Goal: Information Seeking & Learning: Learn about a topic

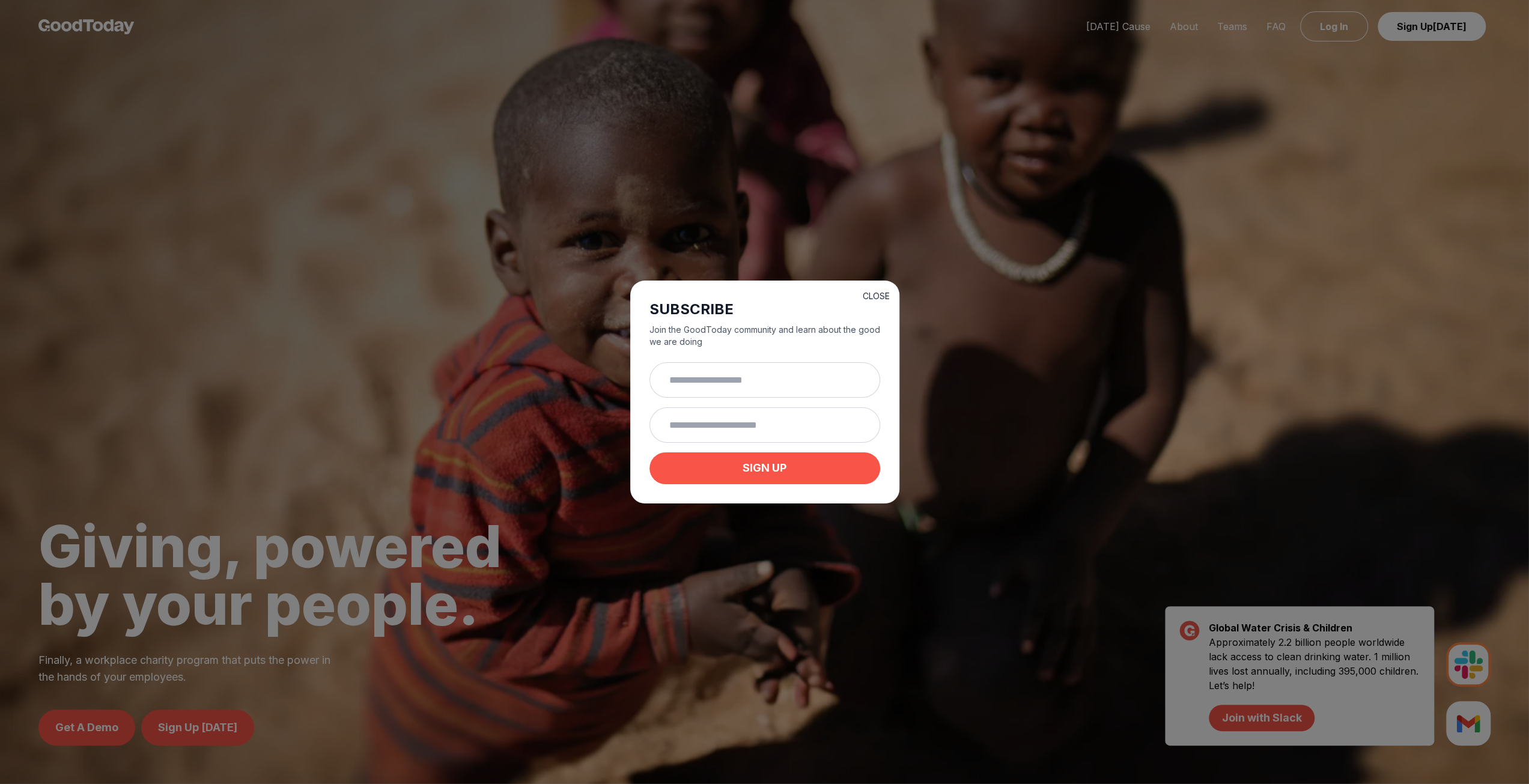
click at [871, 293] on button "CLOSE" at bounding box center [876, 296] width 27 height 12
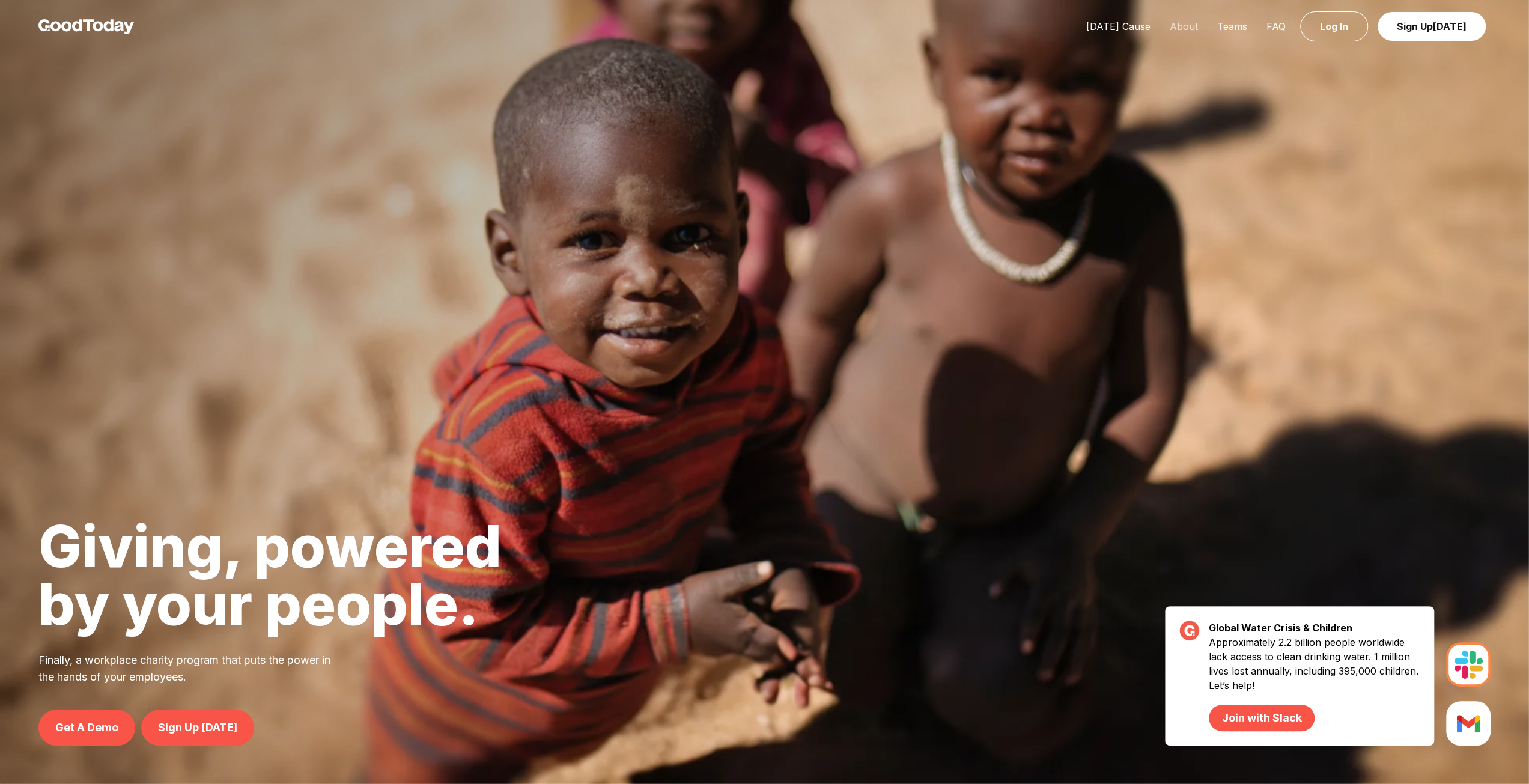
click at [1193, 26] on link "About" at bounding box center [1184, 27] width 47 height 12
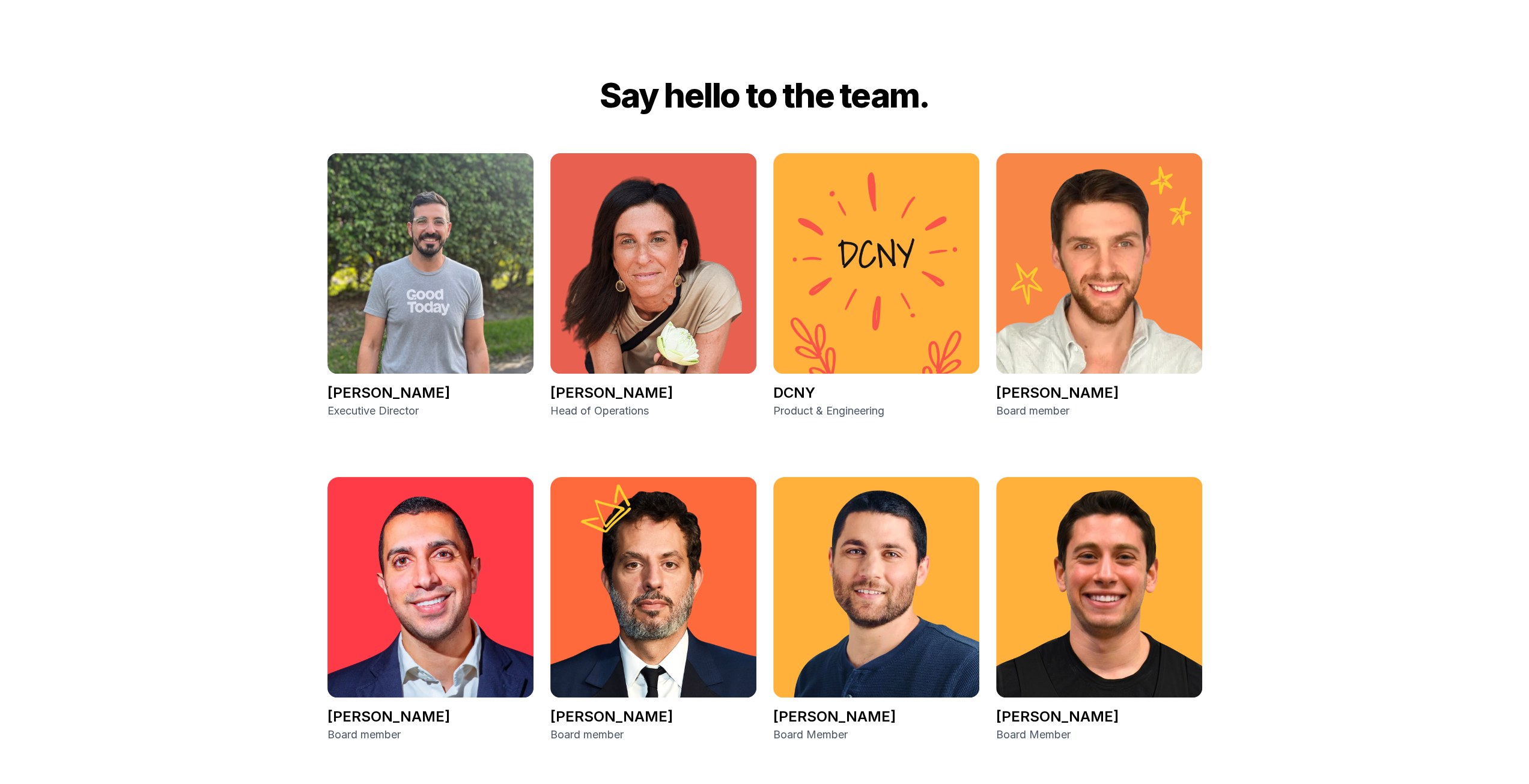
scroll to position [1976, 0]
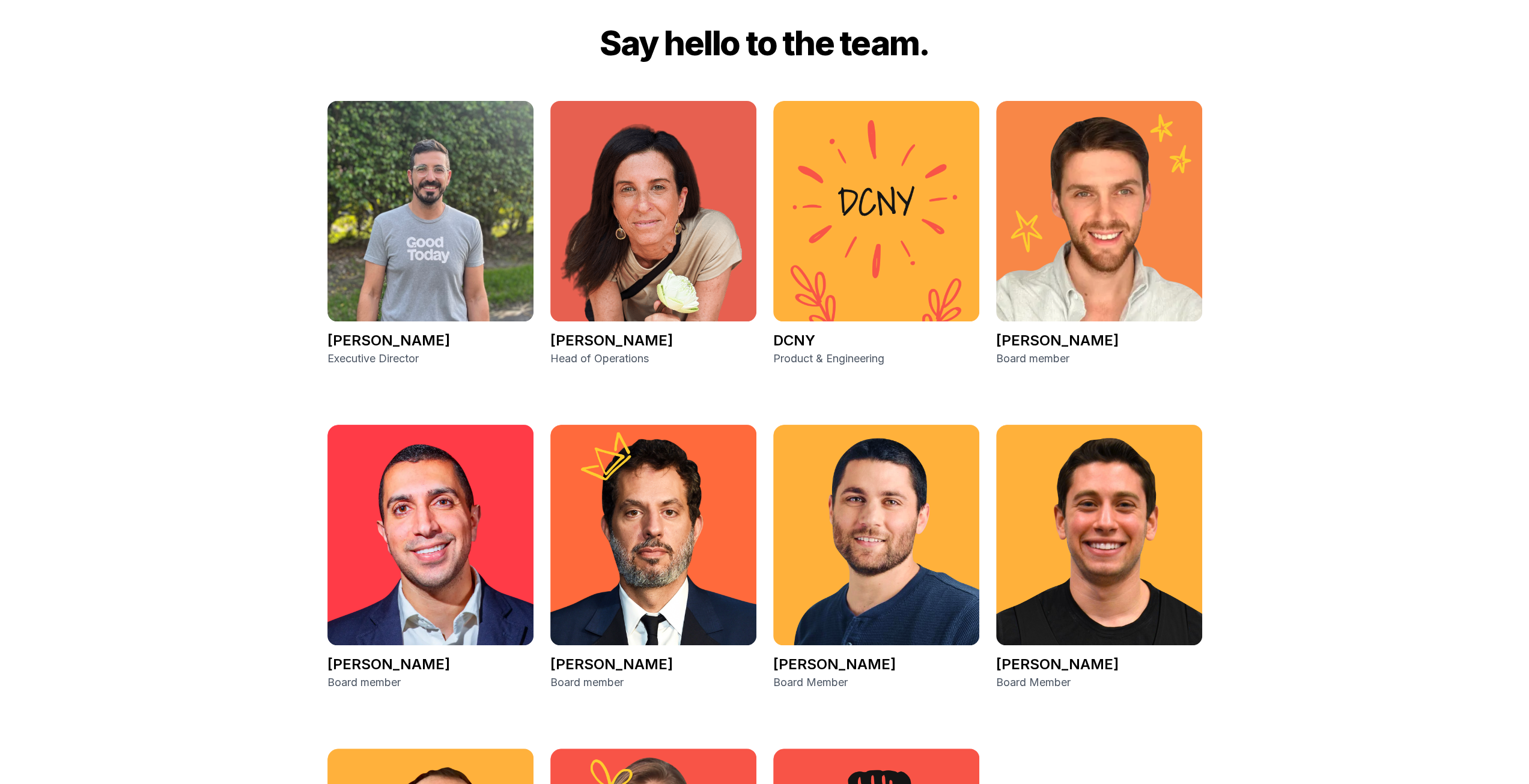
click at [444, 243] on img at bounding box center [430, 211] width 206 height 220
click at [442, 253] on img at bounding box center [430, 211] width 206 height 220
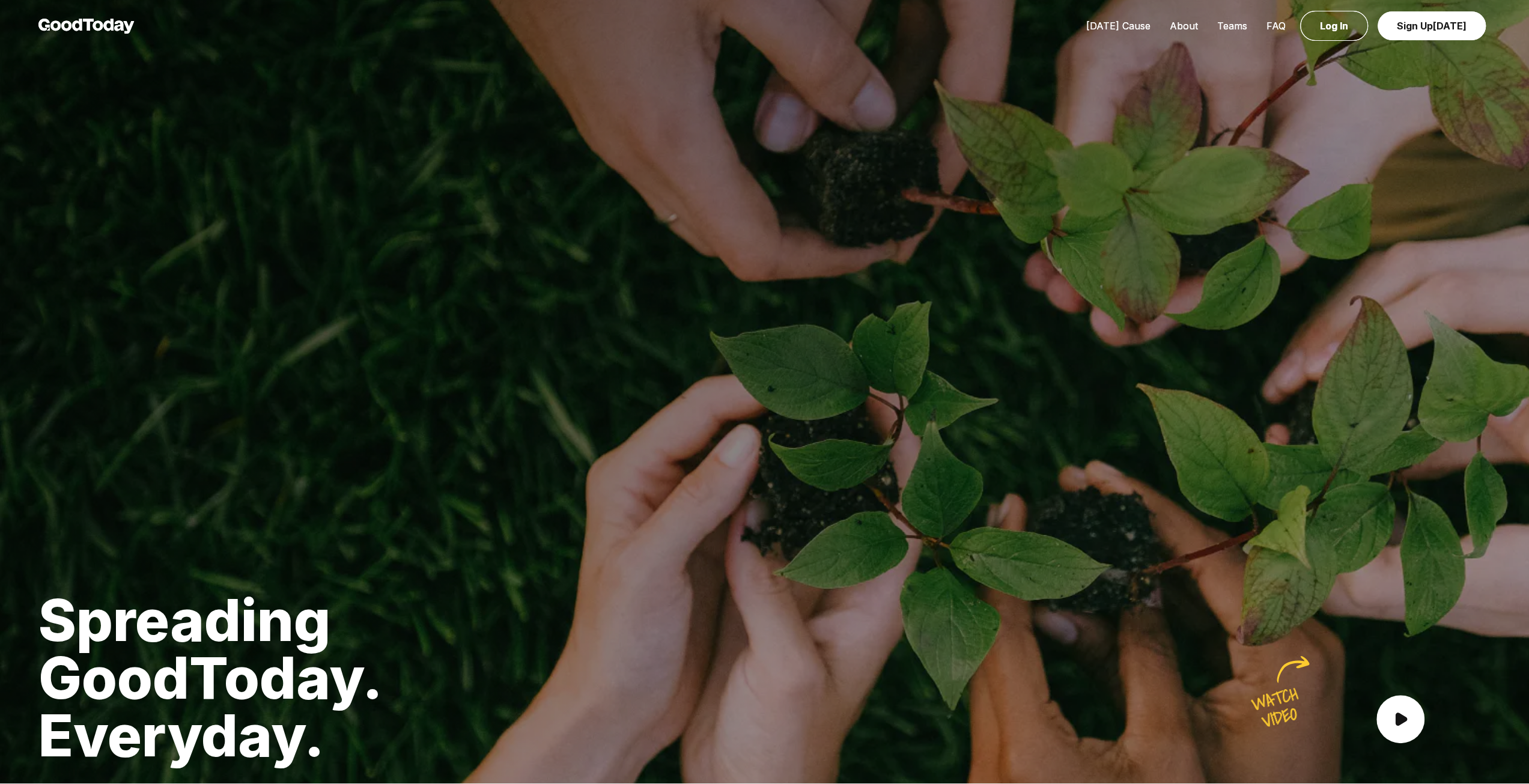
scroll to position [0, 0]
click at [1195, 25] on link "About" at bounding box center [1184, 27] width 47 height 12
click at [1117, 23] on link "[DATE] Cause" at bounding box center [1118, 27] width 83 height 12
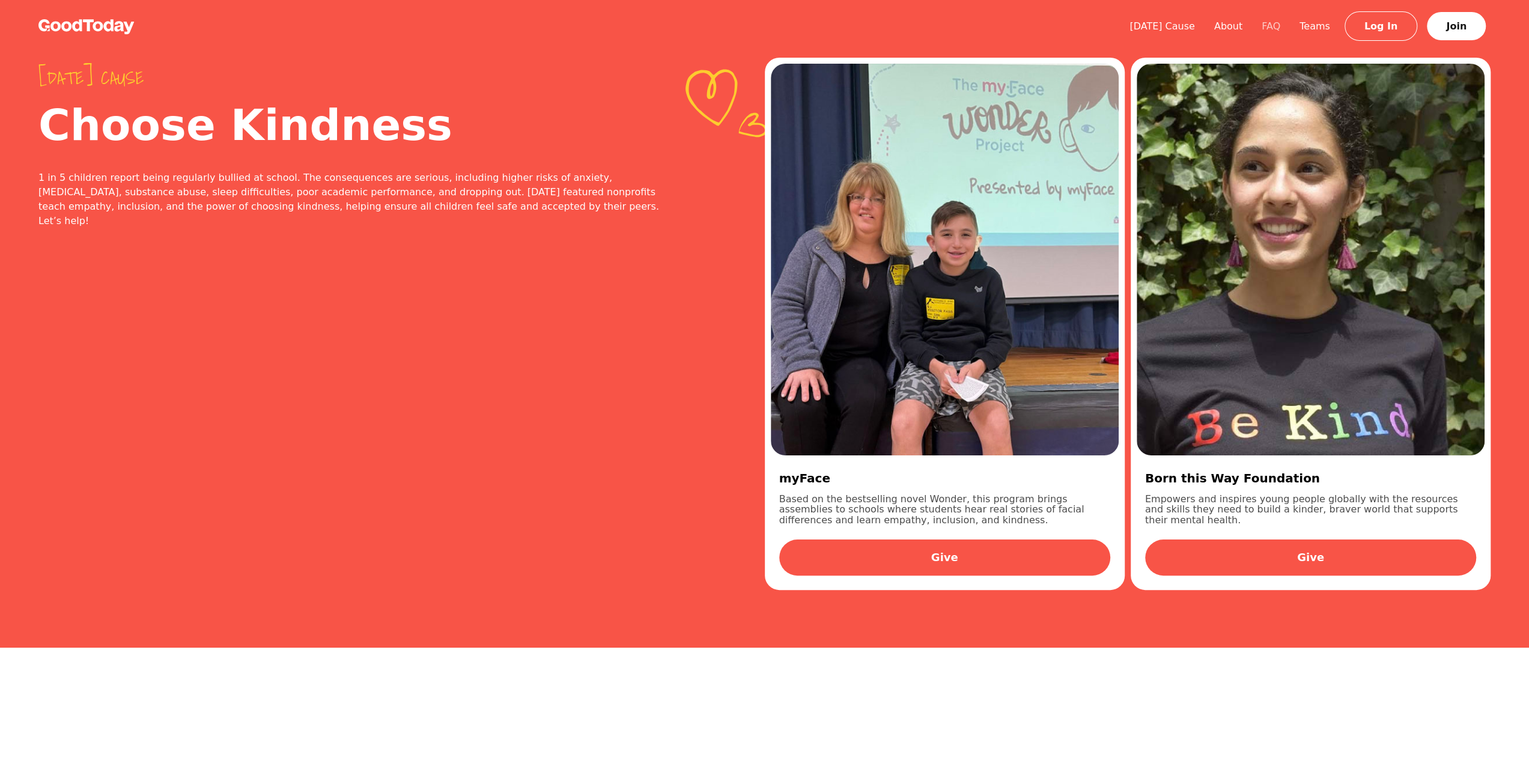
click at [1283, 24] on link "FAQ" at bounding box center [1271, 26] width 38 height 12
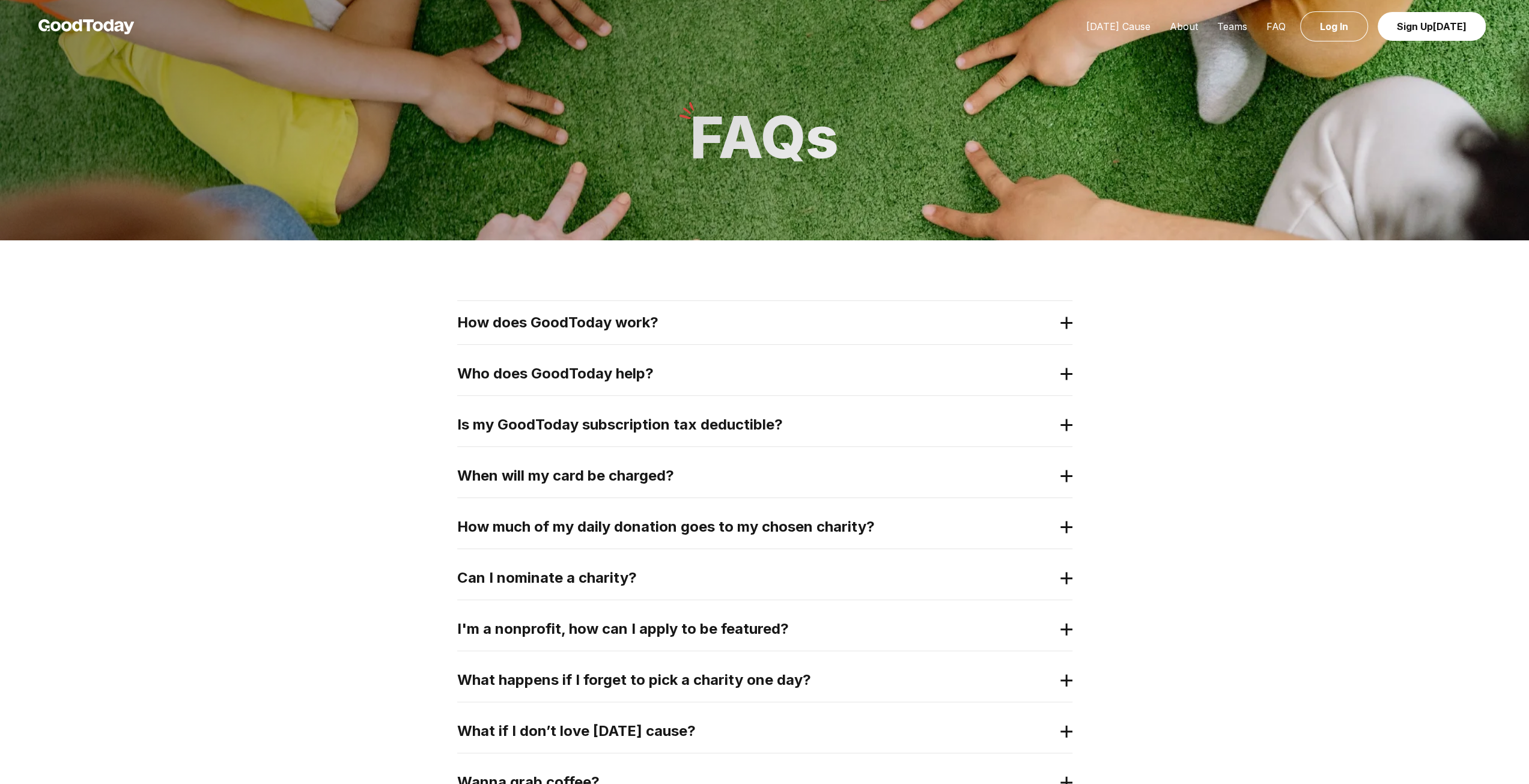
click at [1070, 322] on 3 at bounding box center [1067, 322] width 12 height 0
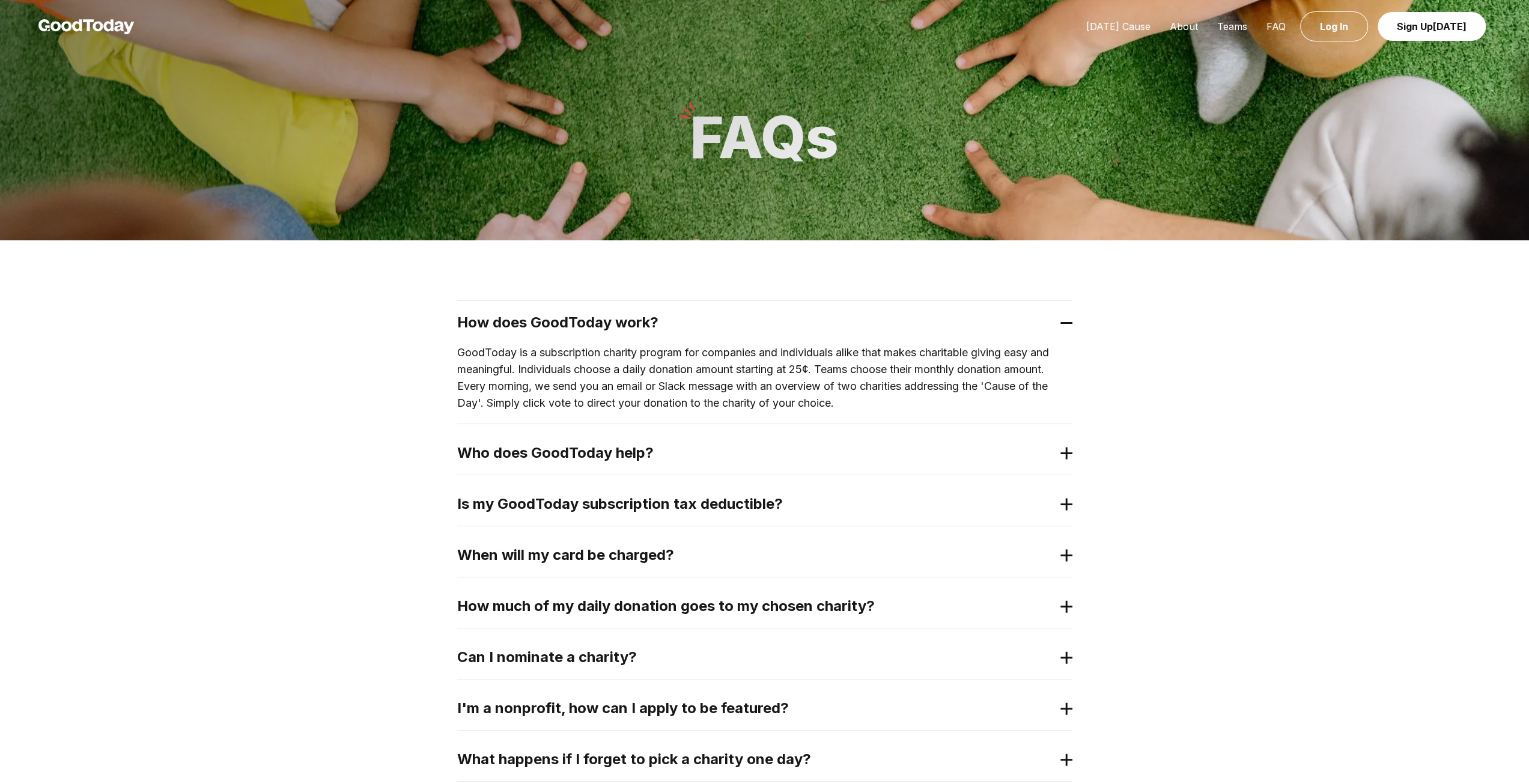
click at [1062, 448] on icon at bounding box center [1067, 453] width 12 height 13
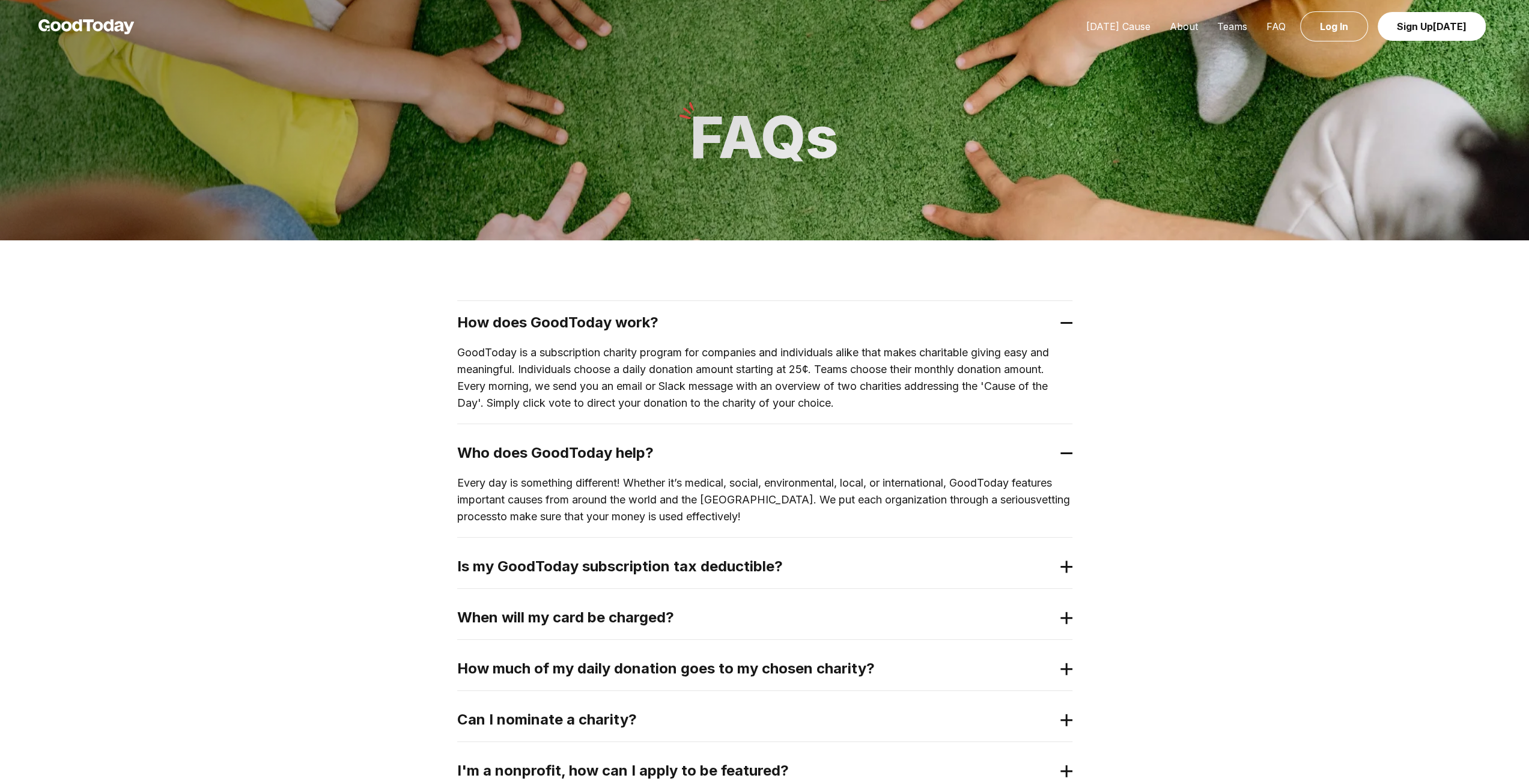
click at [1063, 564] on icon at bounding box center [1067, 566] width 12 height 13
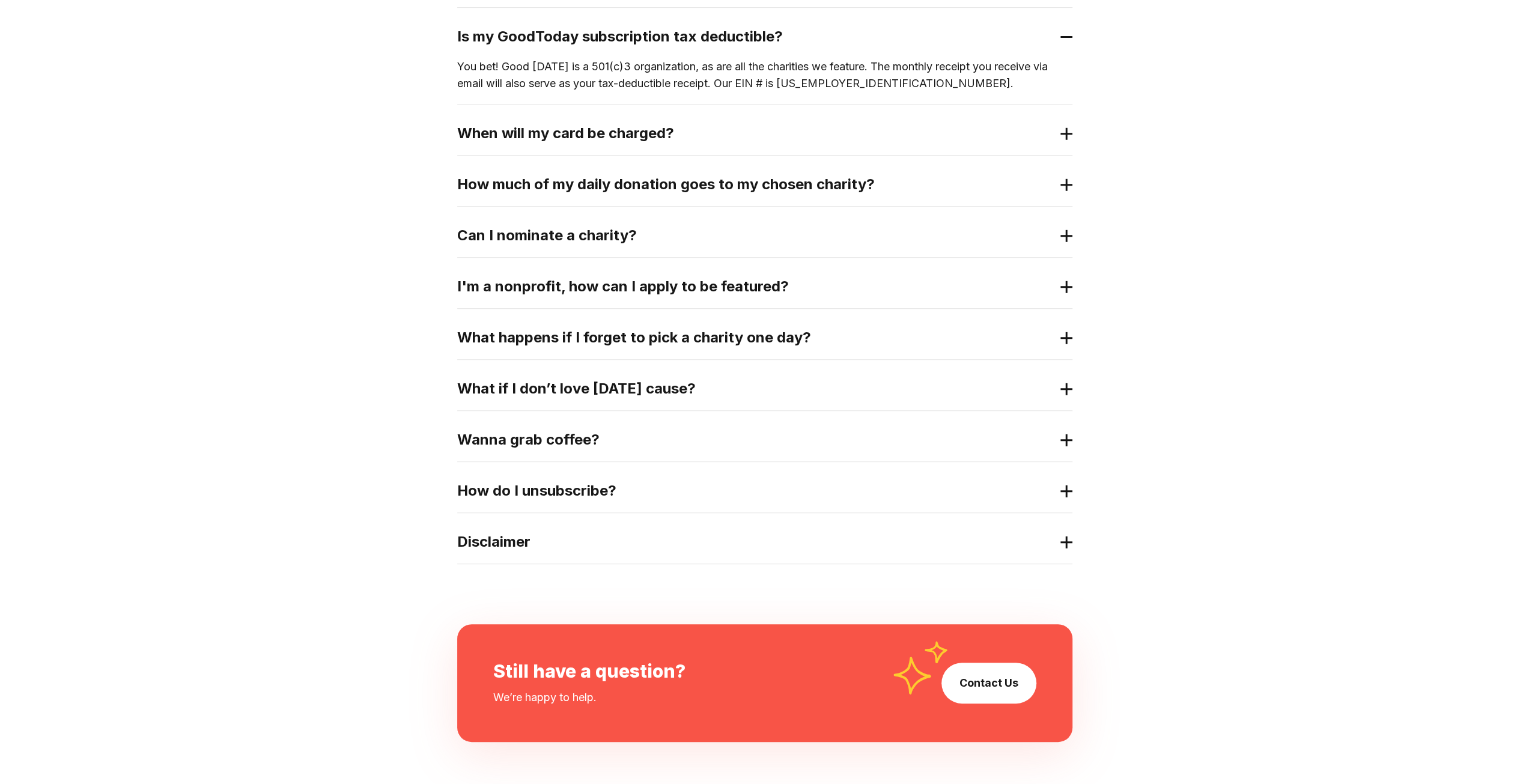
scroll to position [494, 0]
